Goal: Task Accomplishment & Management: Complete application form

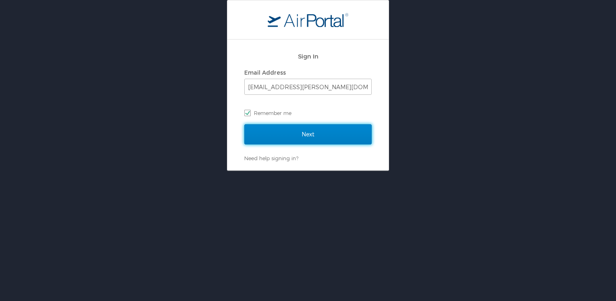
click at [300, 138] on input "Next" at bounding box center [307, 134] width 127 height 20
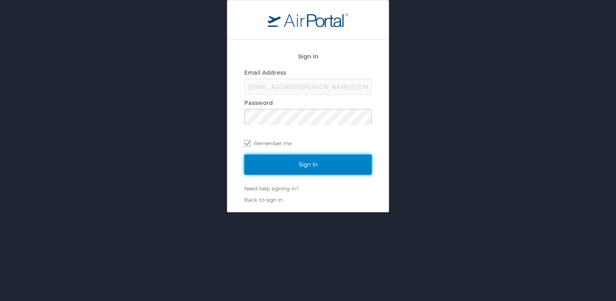
click at [302, 167] on input "Sign In" at bounding box center [307, 164] width 127 height 20
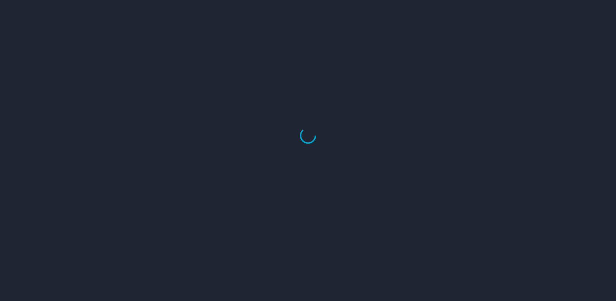
select select "US"
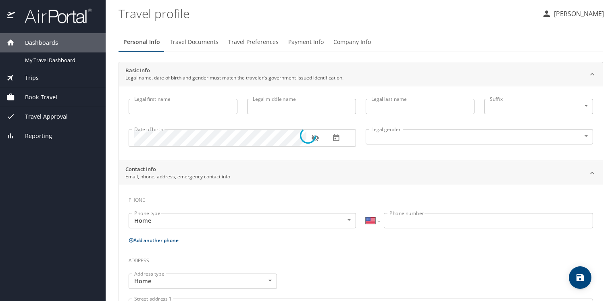
type input "Bradley"
type input "Wetherington"
type input "Barefield"
type input "Male"
type input "Elaine"
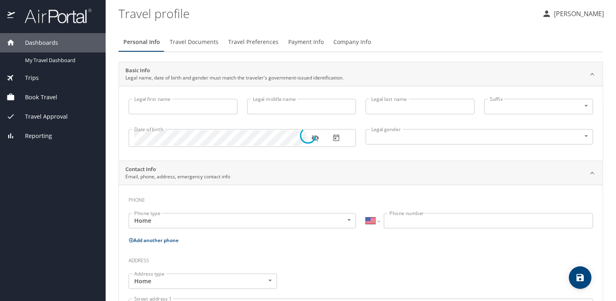
type input "Hartman"
type input "(205) 790-6028"
select select "US"
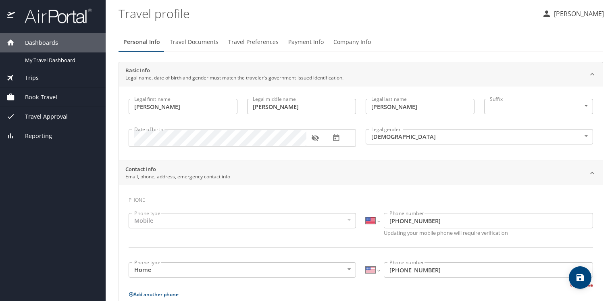
click at [36, 99] on span "Book Travel" at bounding box center [36, 97] width 42 height 9
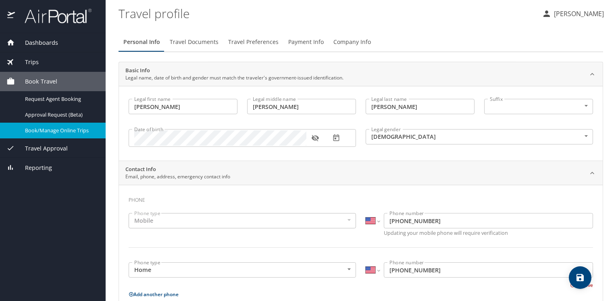
click at [49, 131] on span "Book/Manage Online Trips" at bounding box center [60, 131] width 71 height 8
